Goal: Task Accomplishment & Management: Manage account settings

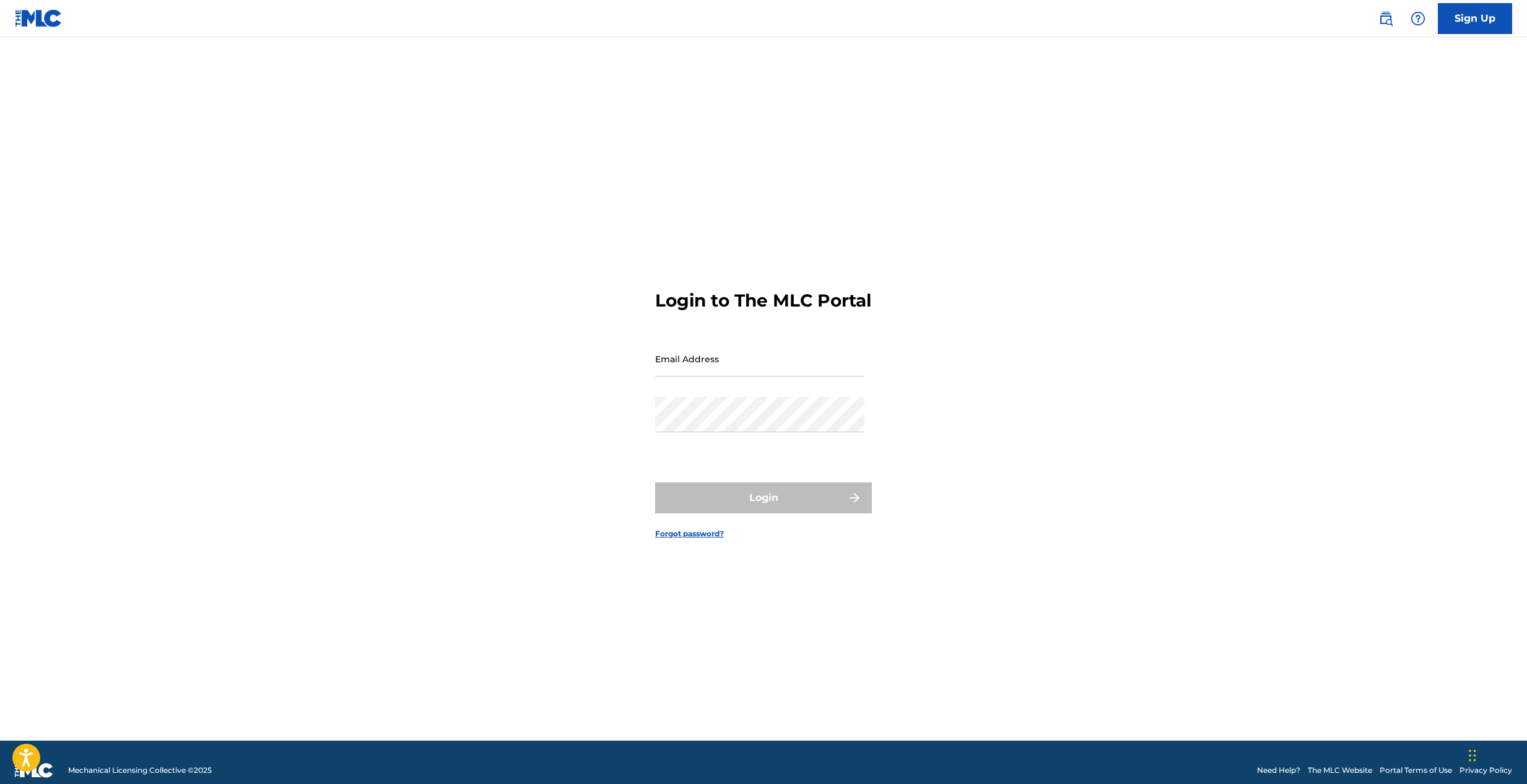
click at [734, 376] on input "Email Address" at bounding box center [760, 359] width 209 height 35
click at [906, 357] on div "Login to The MLC Portal Email Address Password Login Forgot password?" at bounding box center [763, 405] width 867 height 672
click at [749, 375] on input "Email Address" at bounding box center [760, 359] width 209 height 35
type input "[EMAIL_ADDRESS][DOMAIN_NAME]"
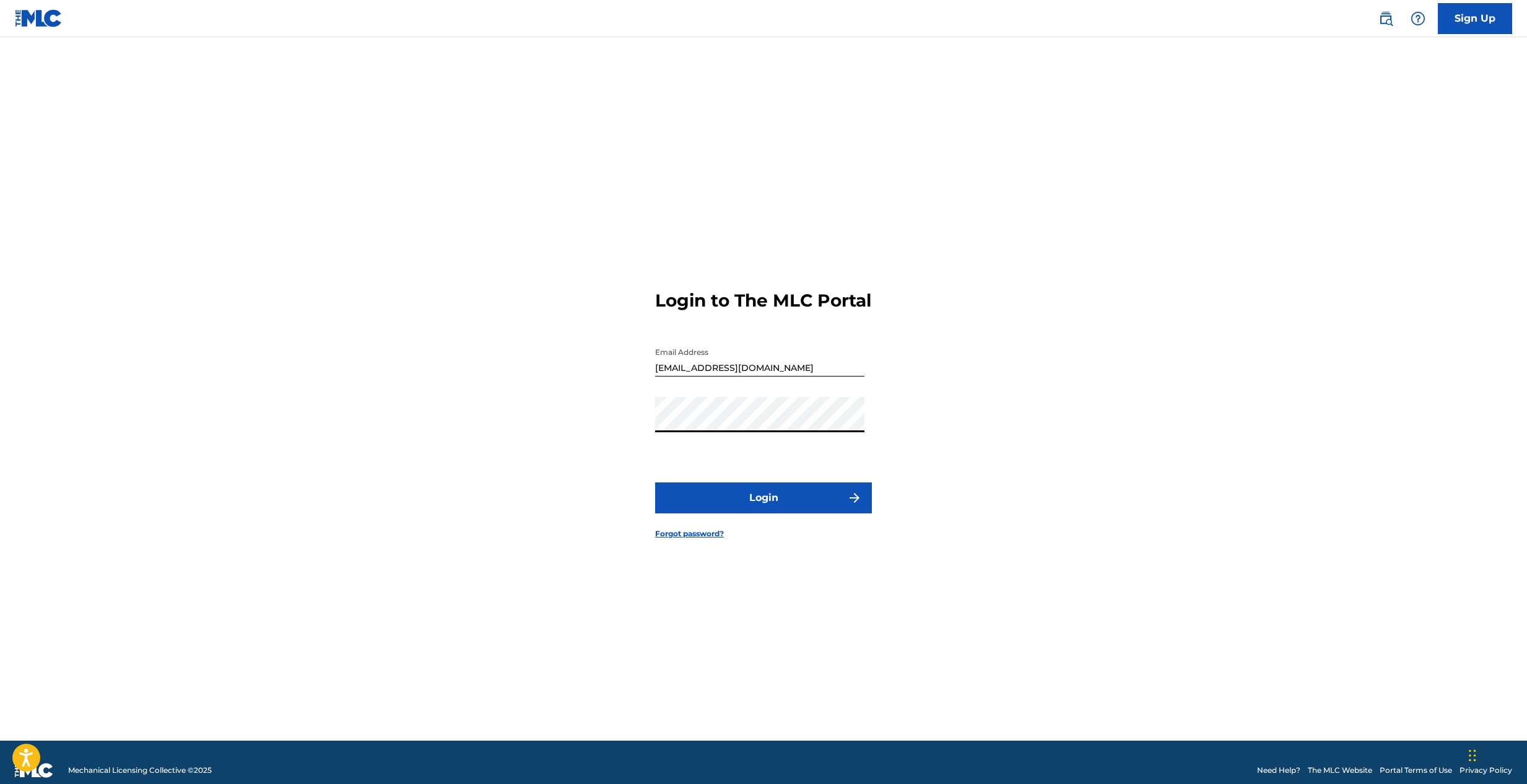
click at [824, 507] on button "Login" at bounding box center [764, 498] width 217 height 31
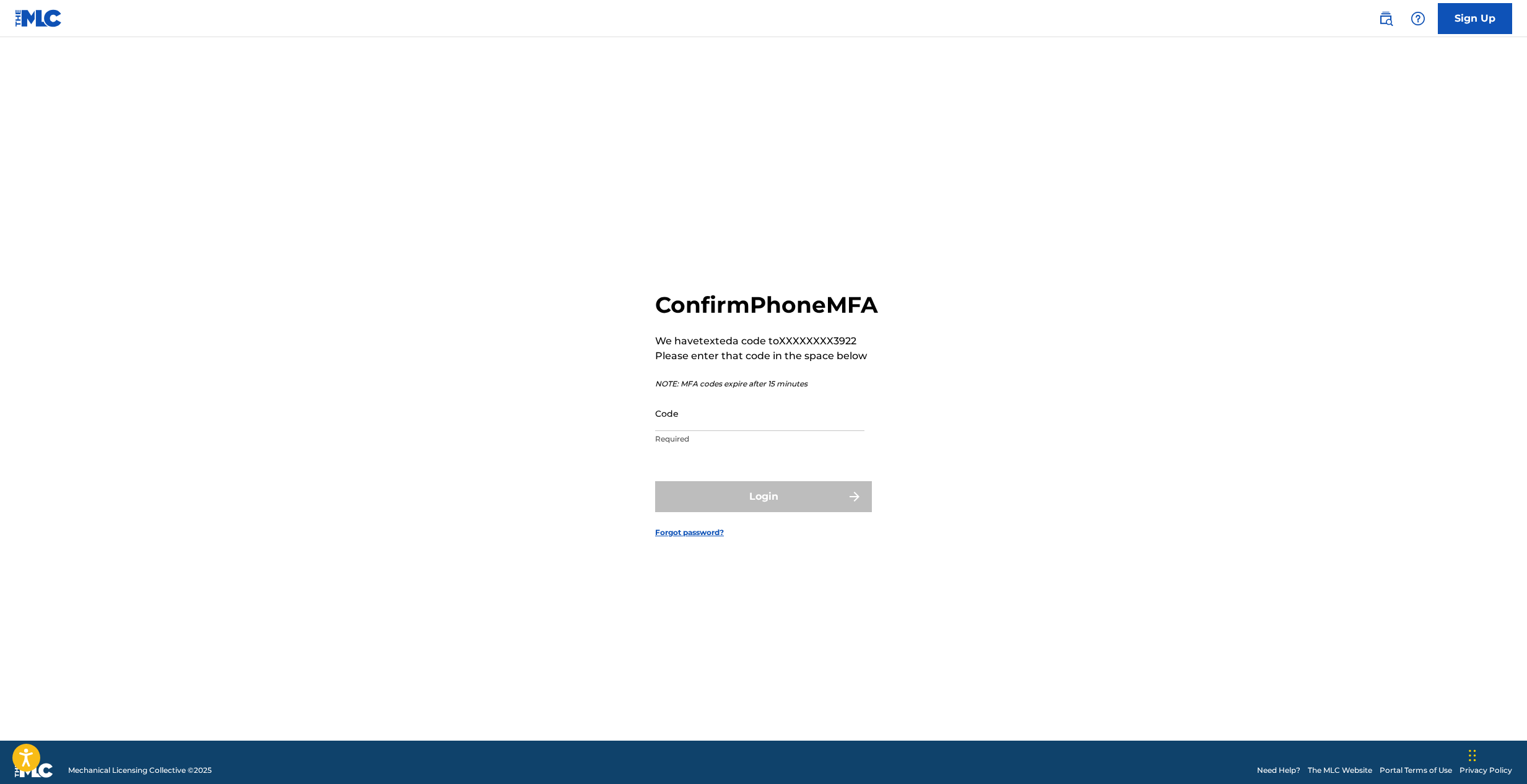
click at [768, 430] on input "Code" at bounding box center [760, 413] width 209 height 35
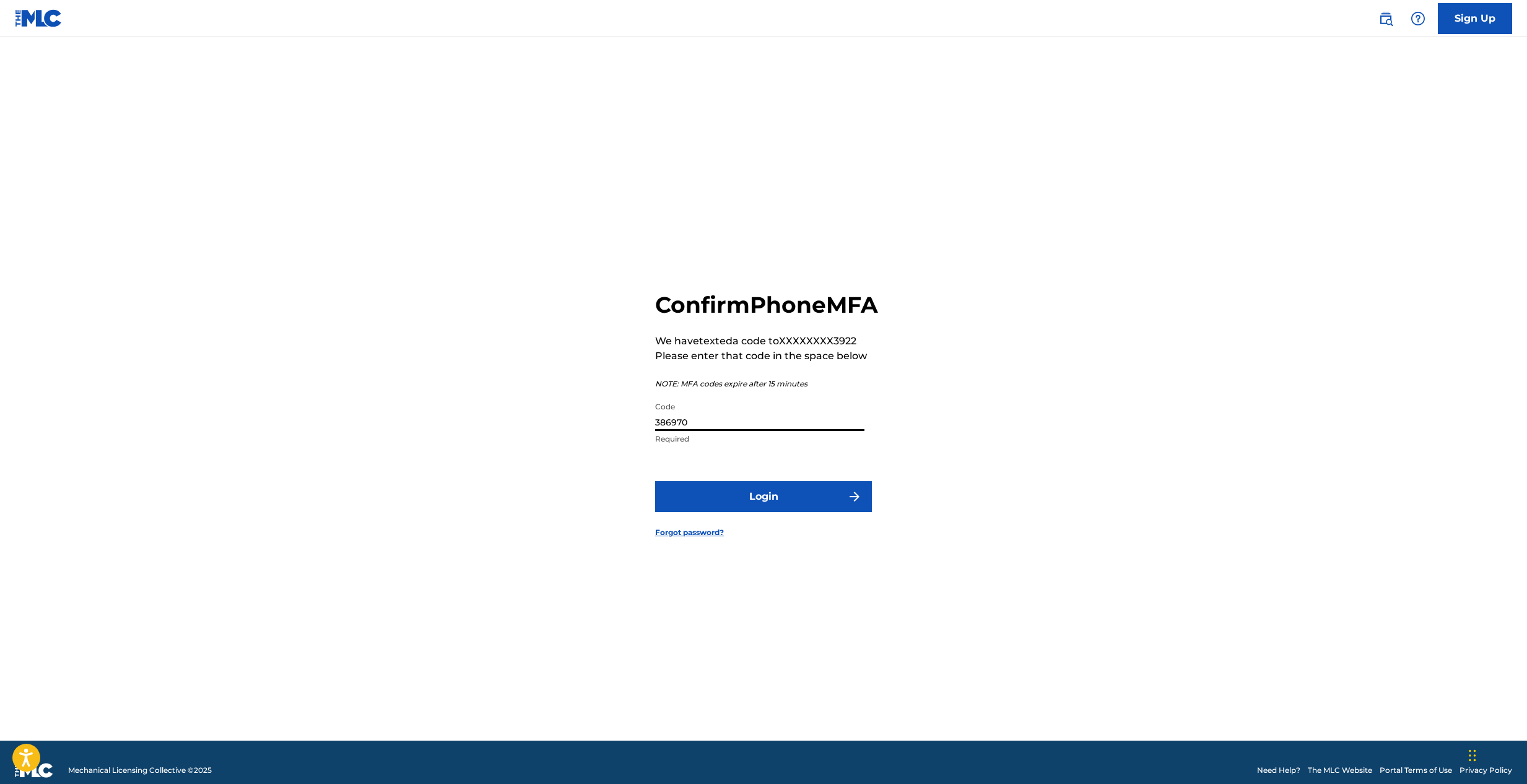
type input "386970"
click at [786, 512] on button "Login" at bounding box center [764, 497] width 217 height 31
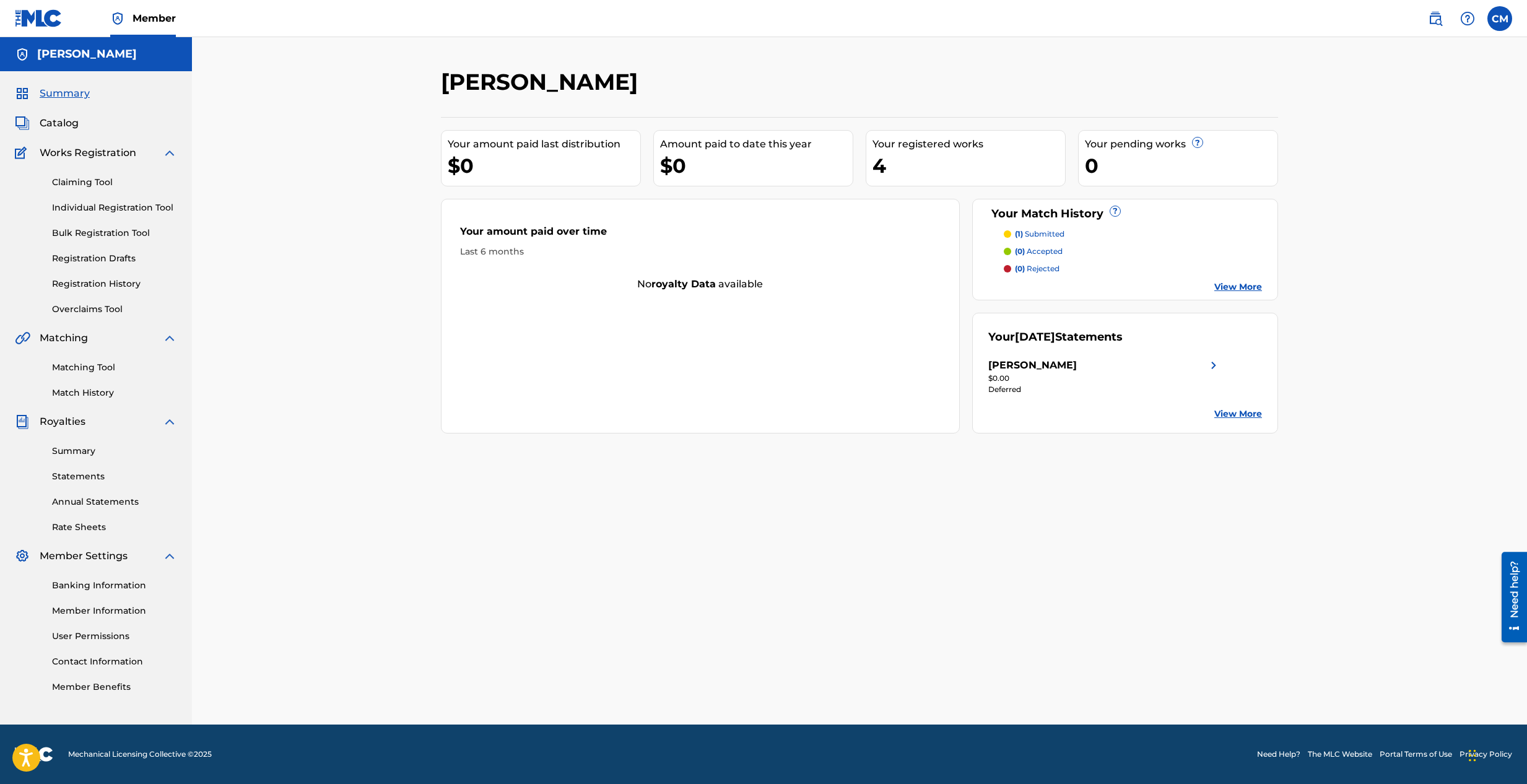
click at [82, 396] on link "Match History" at bounding box center [115, 393] width 125 height 13
